Goal: Task Accomplishment & Management: Manage account settings

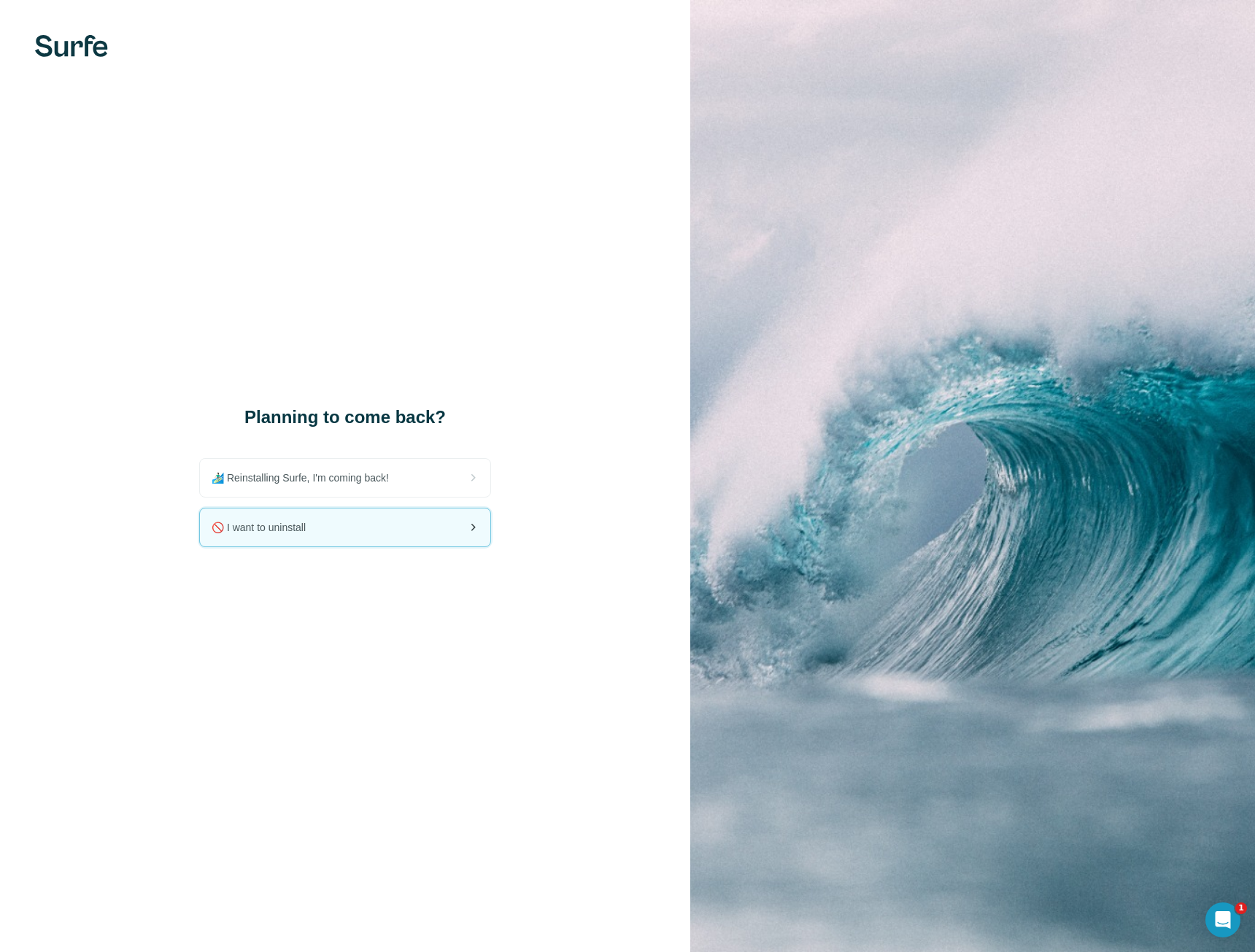
click at [261, 525] on span "🚫 I want to uninstall" at bounding box center [264, 528] width 106 height 15
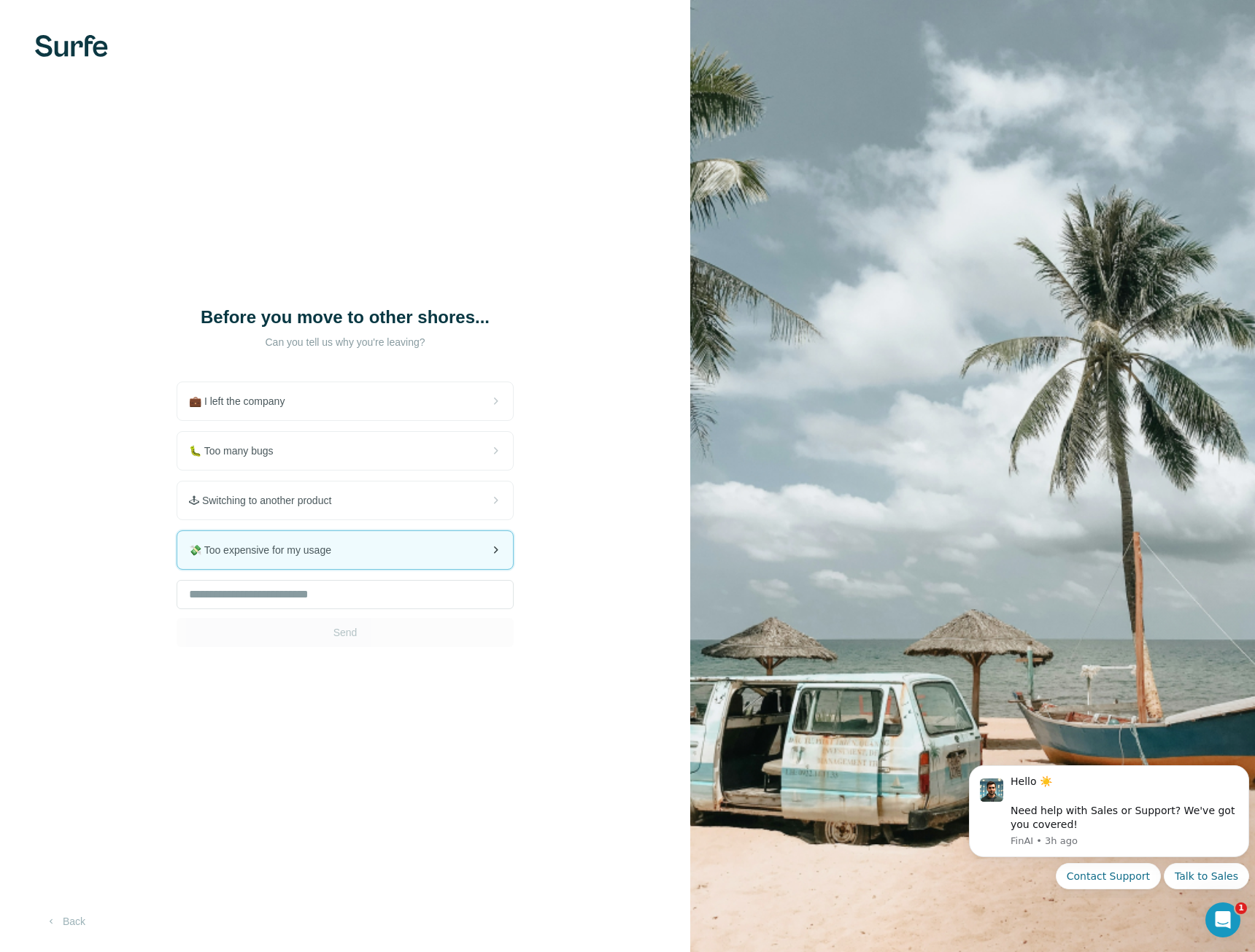
click at [277, 552] on span "💸 Too expensive for my usage" at bounding box center [266, 550] width 154 height 15
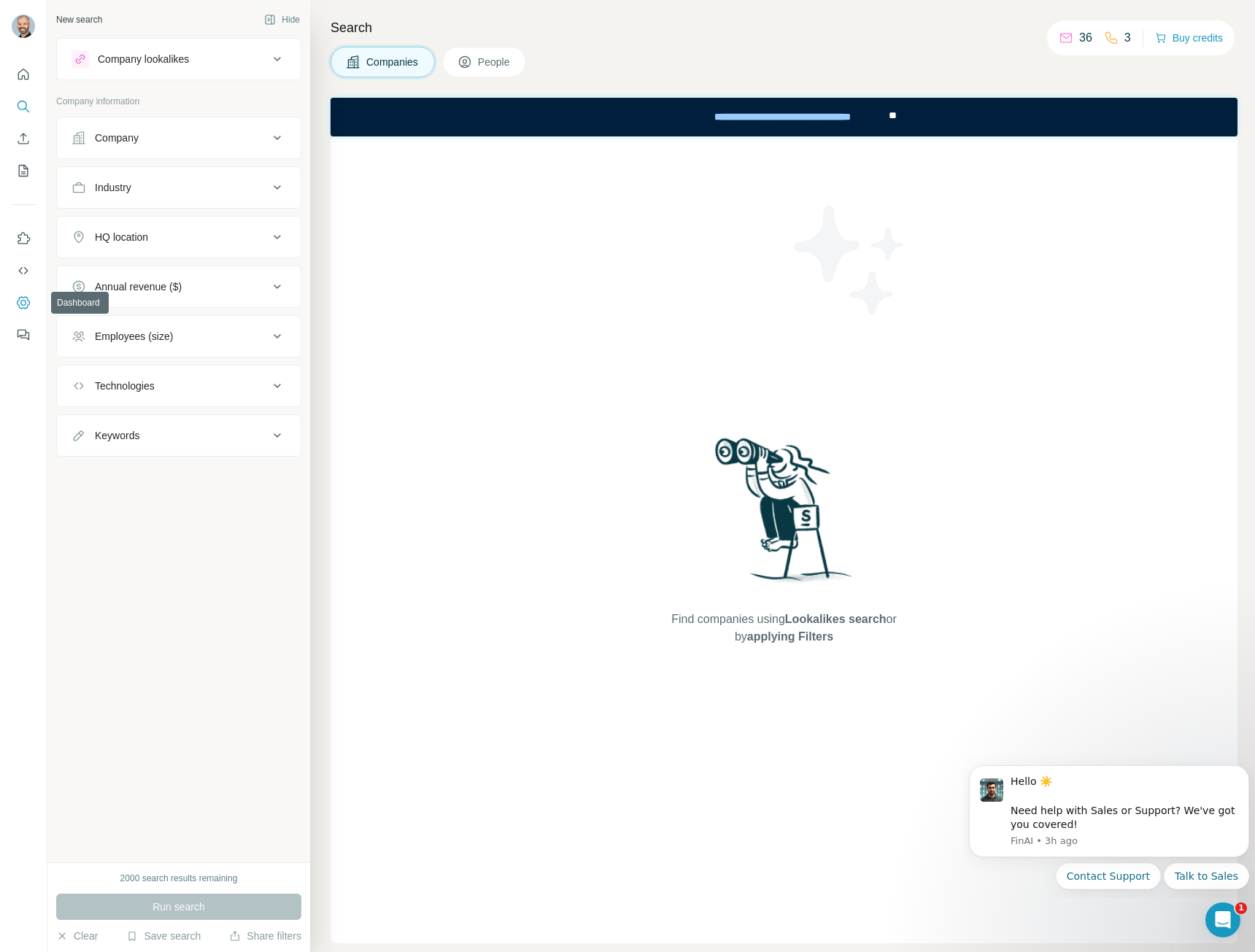
click at [25, 297] on icon "Dashboard" at bounding box center [24, 302] width 13 height 13
